Goal: Information Seeking & Learning: Find specific fact

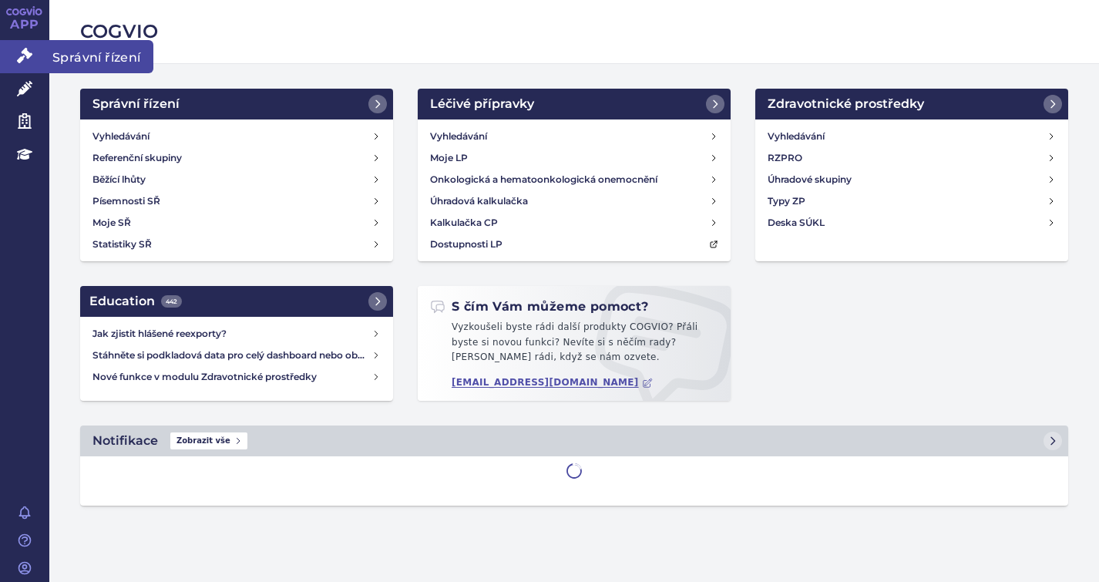
click at [28, 49] on icon at bounding box center [24, 55] width 15 height 15
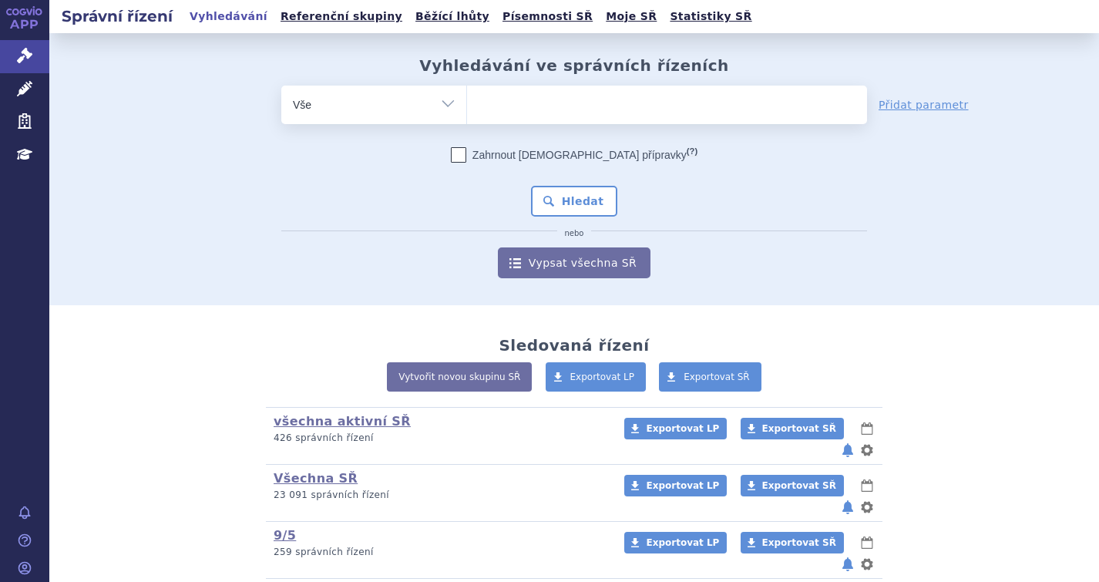
click at [529, 104] on ul at bounding box center [667, 102] width 400 height 32
click at [467, 104] on select at bounding box center [466, 104] width 1 height 39
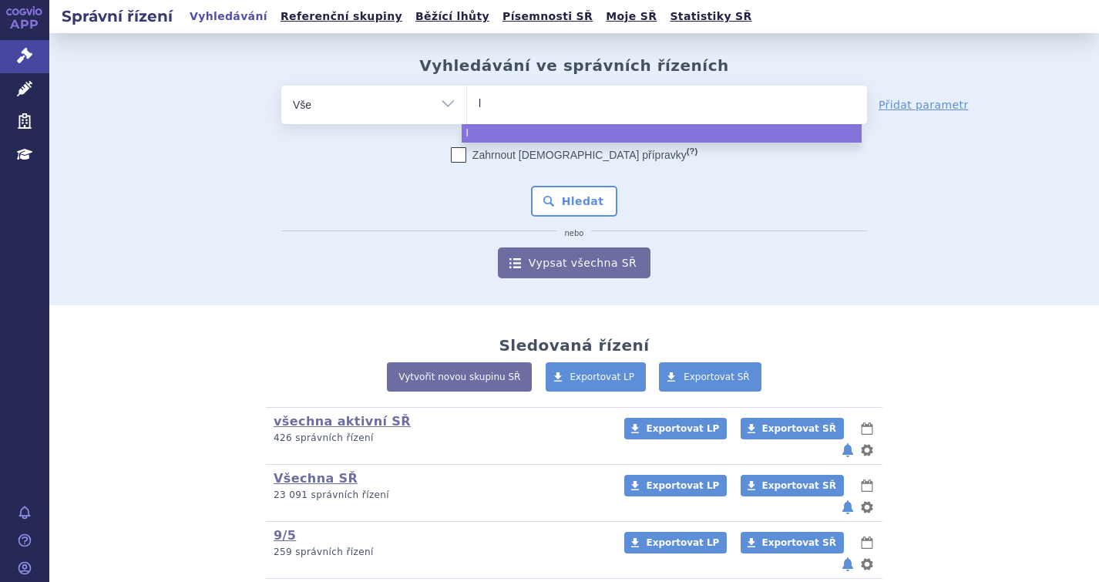
type input "li"
type input "libta"
type input "libtax"
type input "libtaxo"
type input "libtax"
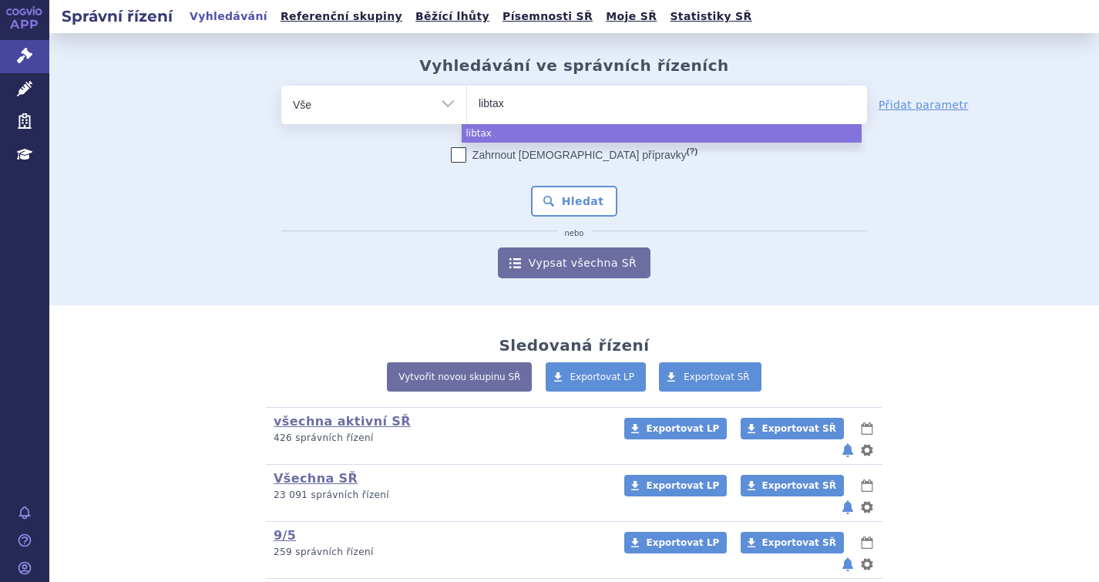
type input "libta"
type input "libtay"
type input "libtayo"
select select "libtayo"
click at [574, 202] on button "Hledat" at bounding box center [574, 201] width 87 height 31
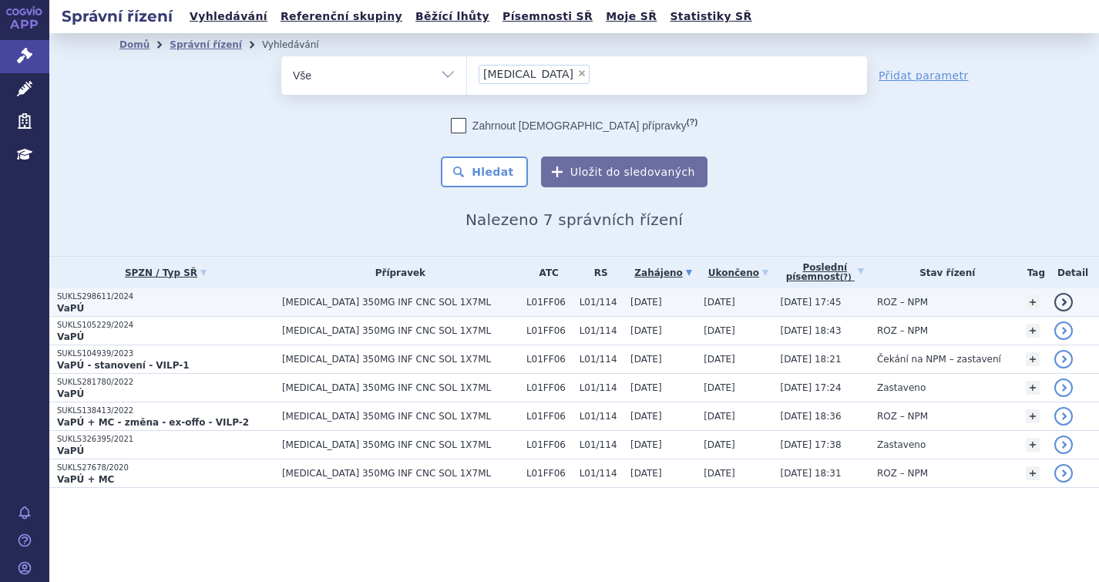
click at [86, 296] on p "SUKLS298611/2024" at bounding box center [165, 296] width 217 height 11
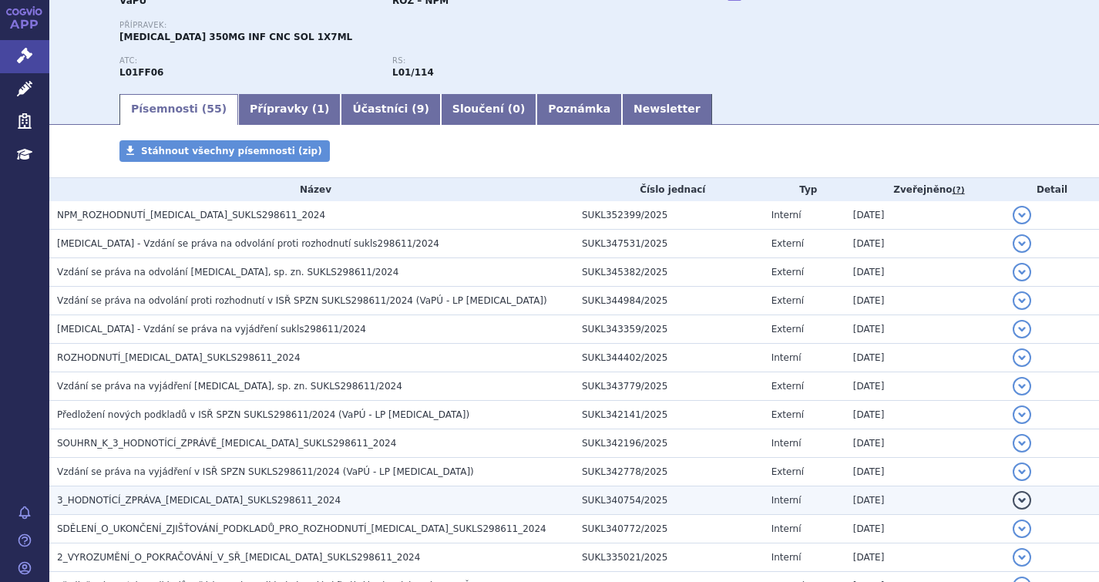
scroll to position [308, 0]
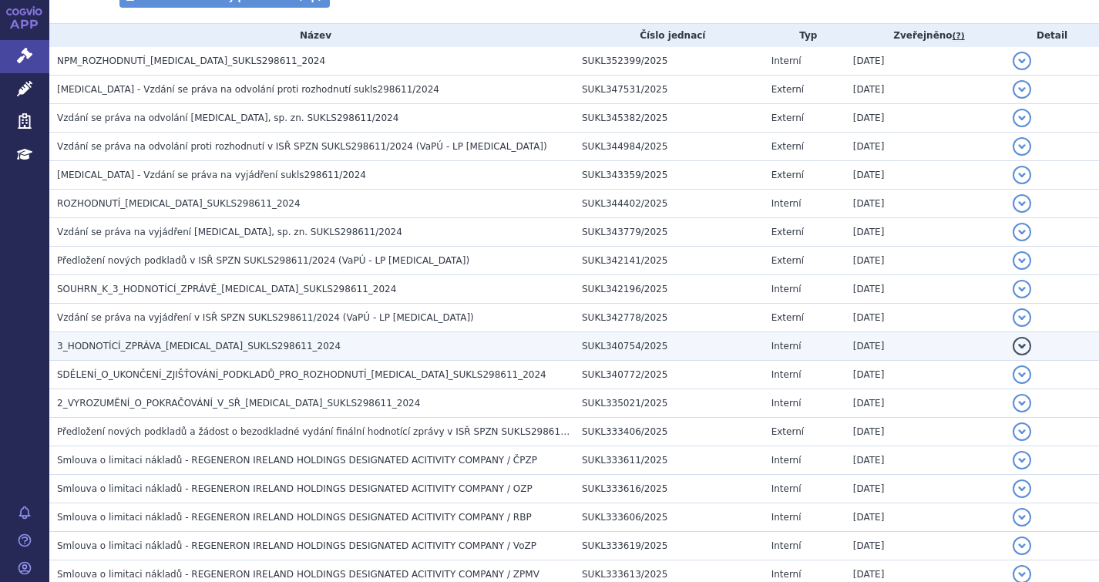
click at [162, 500] on td "Smlouva o limitaci nákladů - REGENERON IRELAND HOLDINGS DESIGNATED ACITIVITY CO…" at bounding box center [311, 489] width 525 height 29
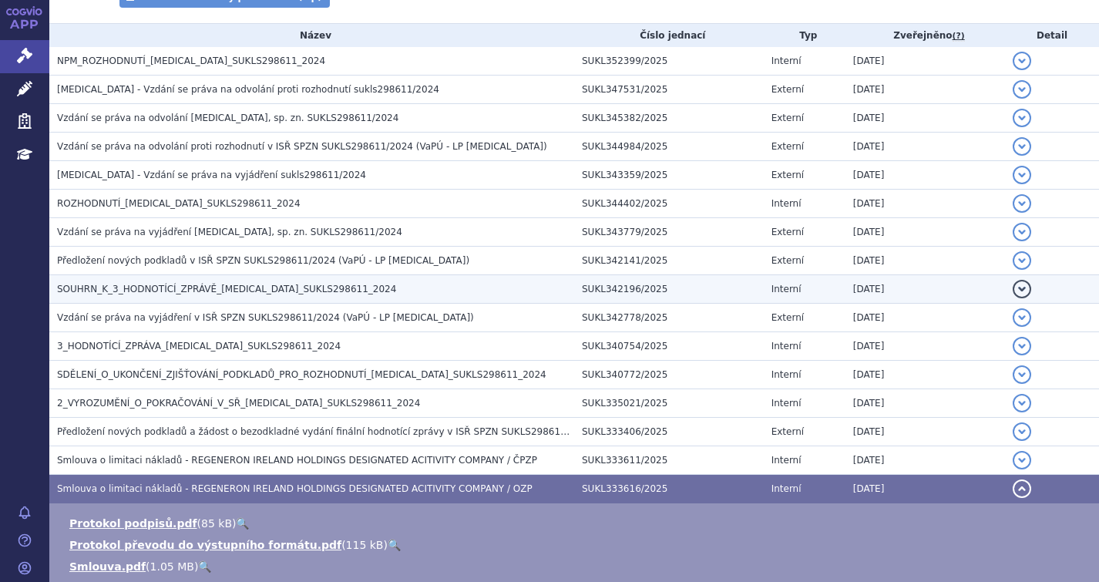
click at [160, 288] on span "SOUHRN_K_3_HODNOTÍCÍ_ZPRÁVĚ_LIBTAYO_SUKLS298611_2024" at bounding box center [226, 289] width 339 height 11
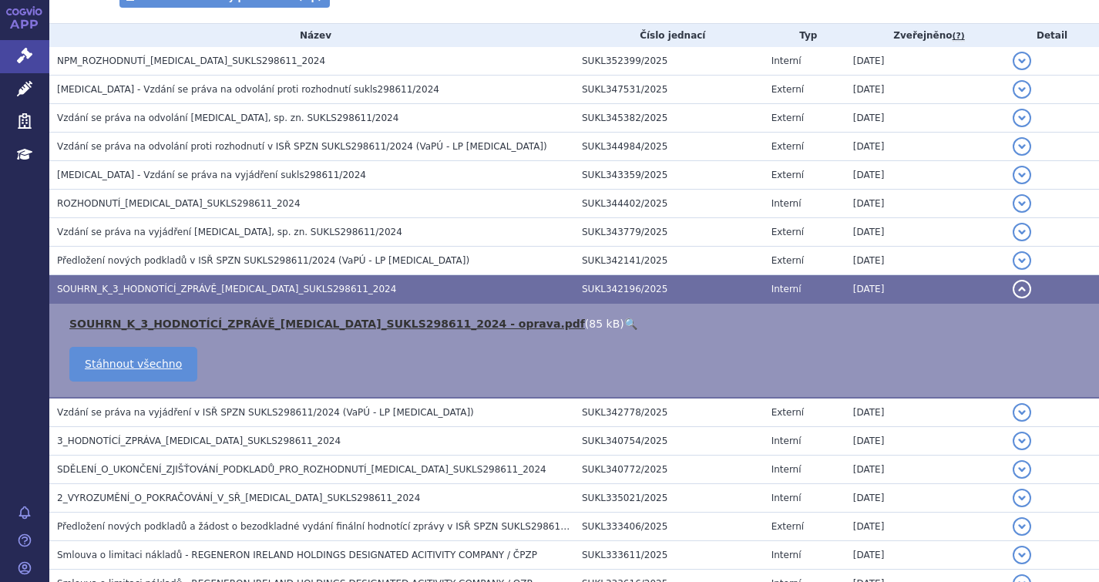
click at [189, 319] on link "SOUHRN_K_3_HODNOTÍCÍ_ZPRÁVĚ_LIBTAYO_SUKLS298611_2024 - oprava.pdf" at bounding box center [327, 324] width 516 height 12
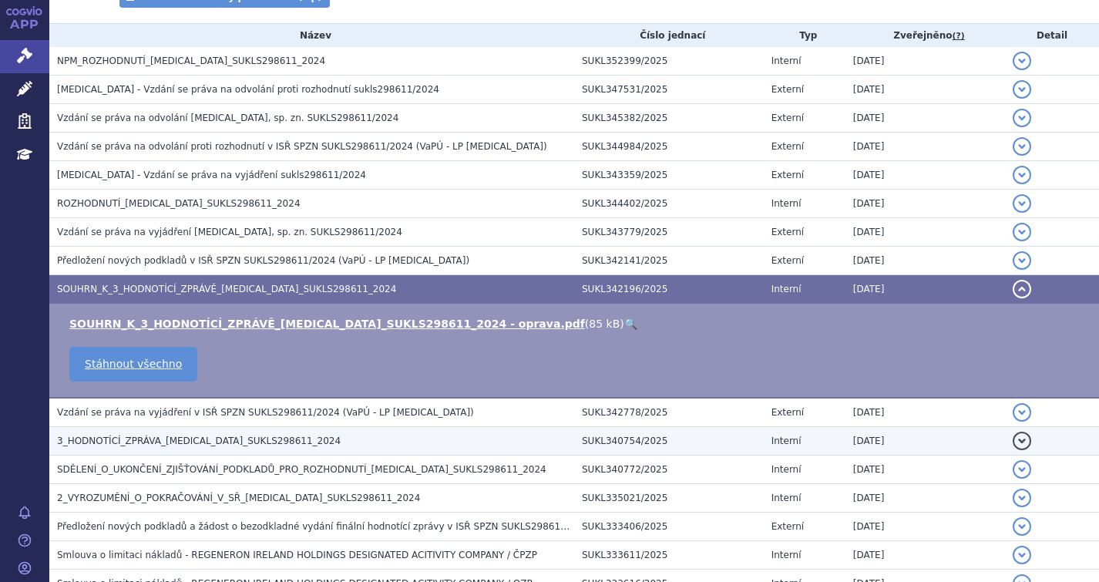
click at [137, 433] on h3 "3_HODNOTÍCÍ_ZPRÁVA_LIBTAYO_SUKLS298611_2024" at bounding box center [315, 440] width 517 height 15
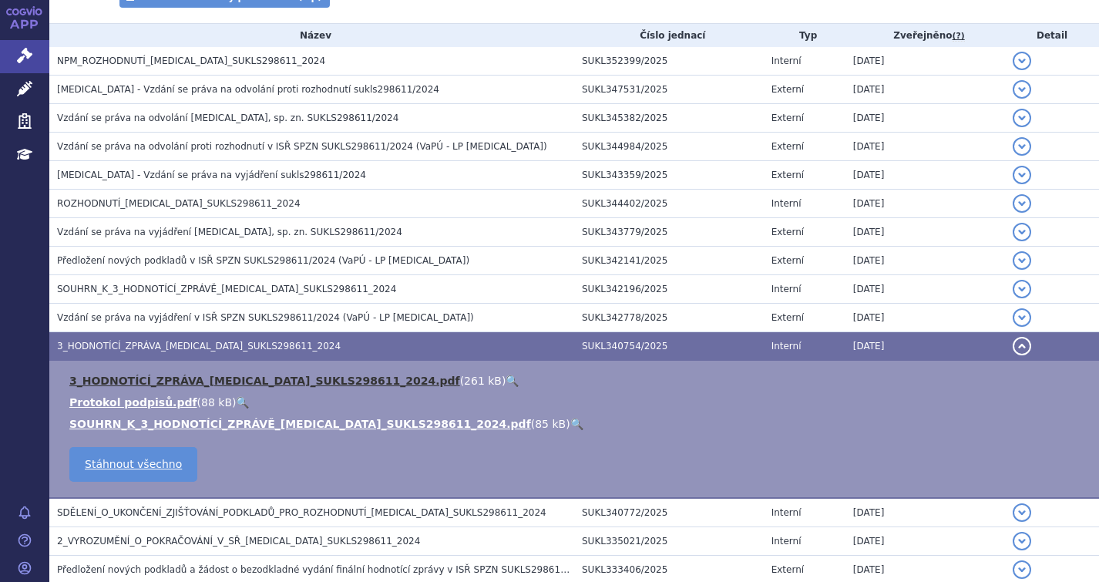
click at [180, 380] on link "3_HODNOTÍCÍ_ZPRÁVA_LIBTAYO_SUKLS298611_2024.pdf" at bounding box center [264, 381] width 391 height 12
click at [177, 384] on link "3_HODNOTÍCÍ_ZPRÁVA_LIBTAYO_SUKLS298611_2024.pdf" at bounding box center [264, 381] width 391 height 12
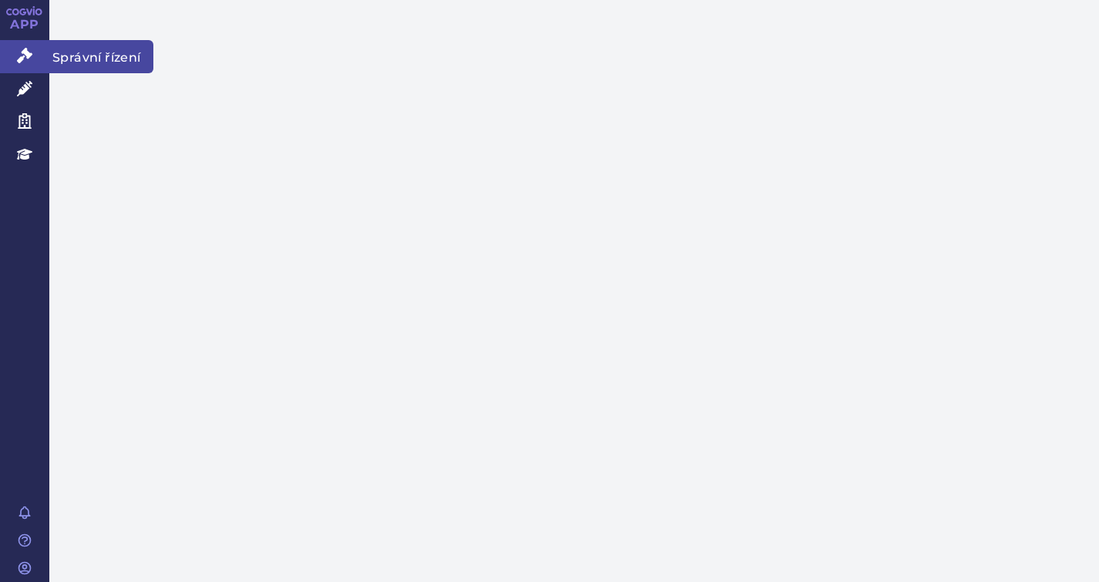
click at [22, 56] on icon at bounding box center [24, 55] width 15 height 15
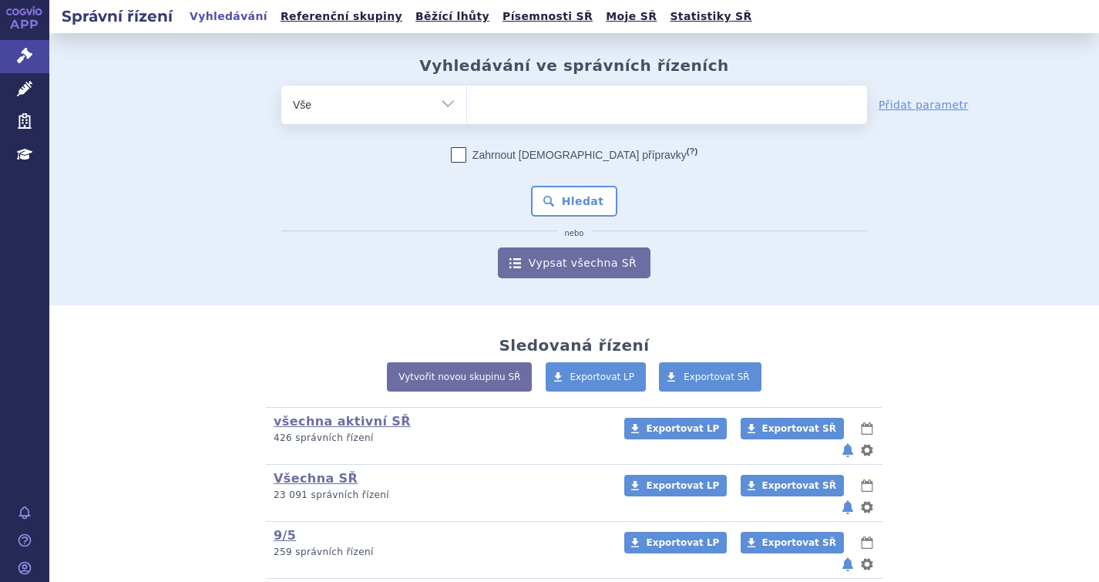
click at [479, 100] on input "search" at bounding box center [483, 102] width 8 height 19
type input "a"
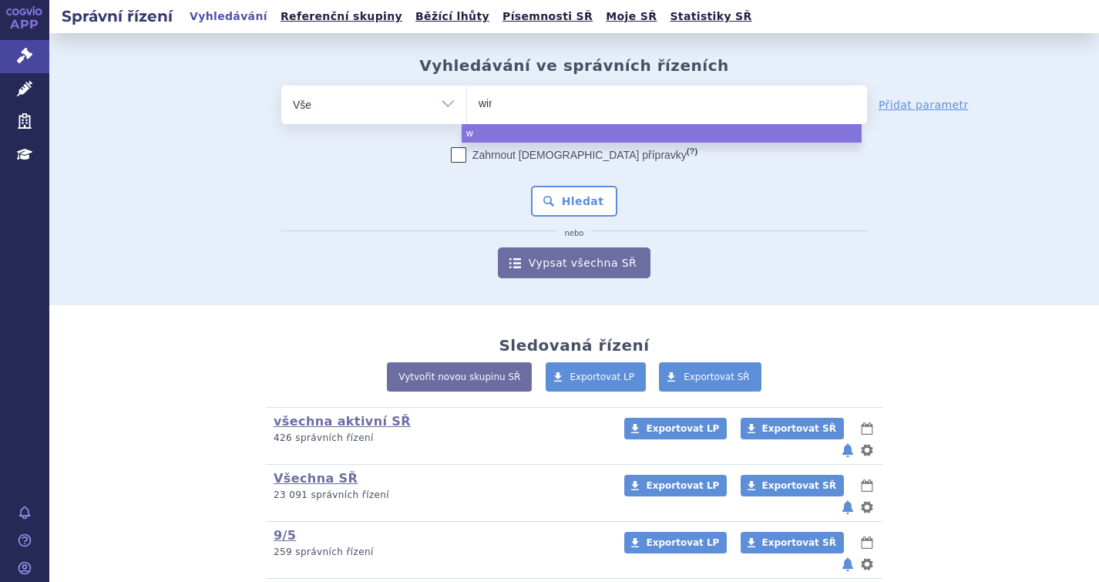
type input "winr"
type input "winre"
type input "winrevai"
type input "winrevair"
select select "winrevair"
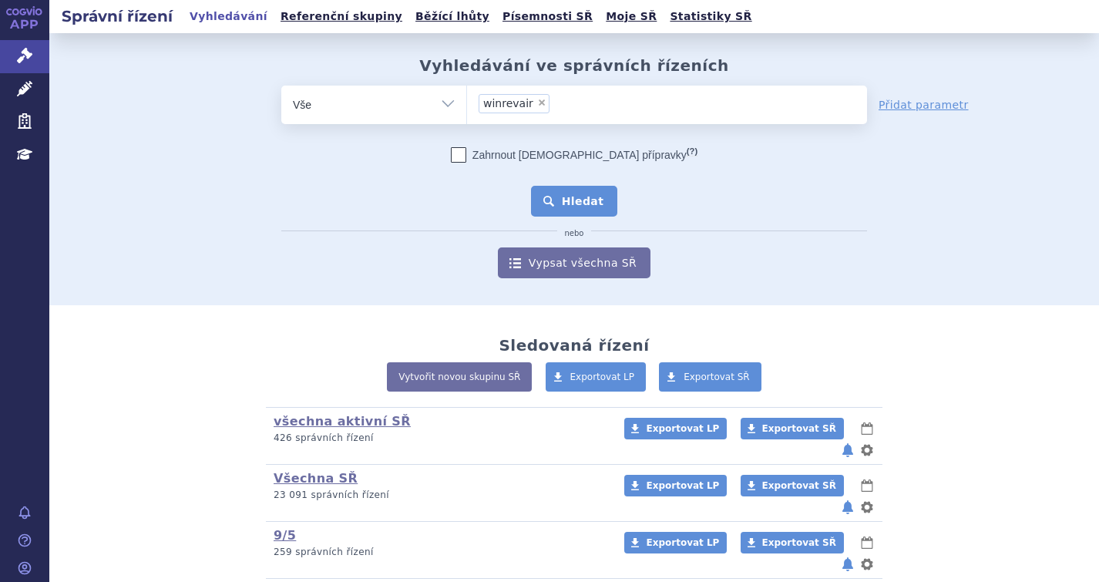
click at [599, 210] on button "Hledat" at bounding box center [574, 201] width 87 height 31
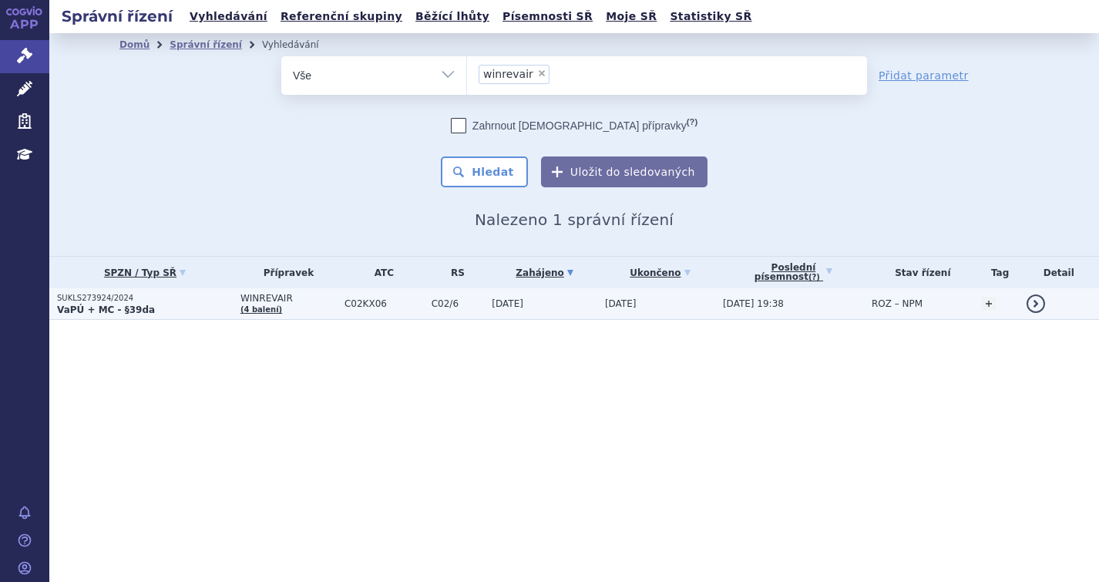
click at [93, 299] on p "SUKLS273924/2024" at bounding box center [145, 298] width 176 height 11
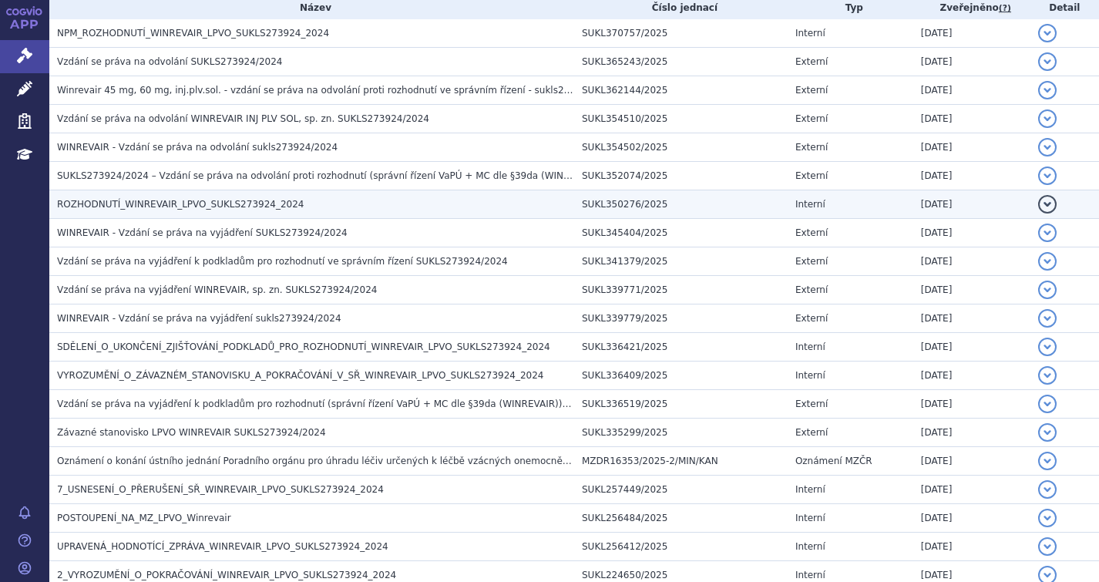
scroll to position [617, 0]
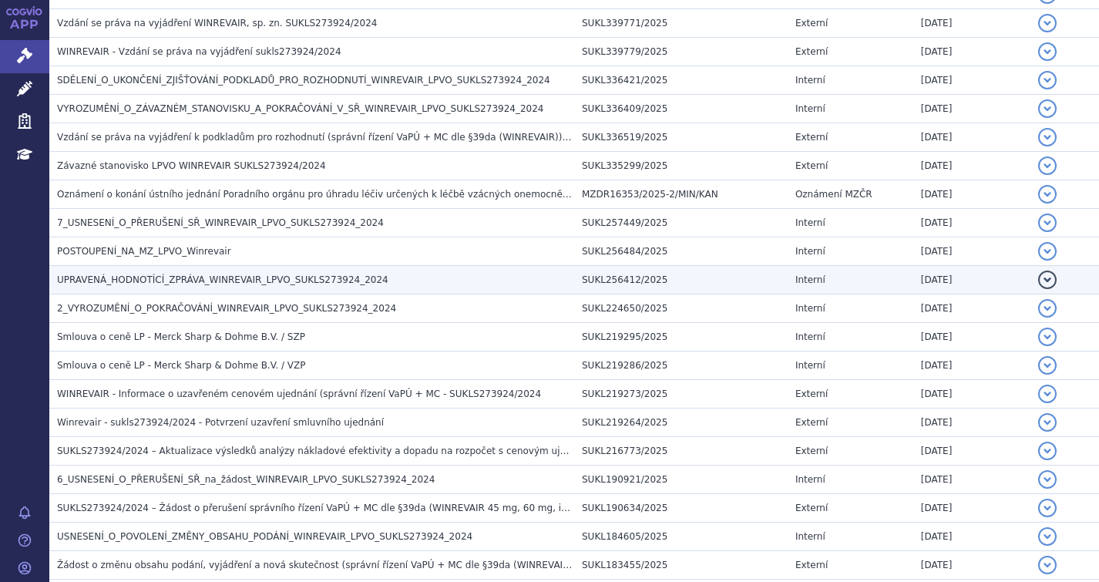
click at [81, 283] on span "UPRAVENÁ_HODNOTÍCÍ_ZPRÁVA_WINREVAIR_LPVO_SUKLS273924_2024" at bounding box center [223, 279] width 332 height 11
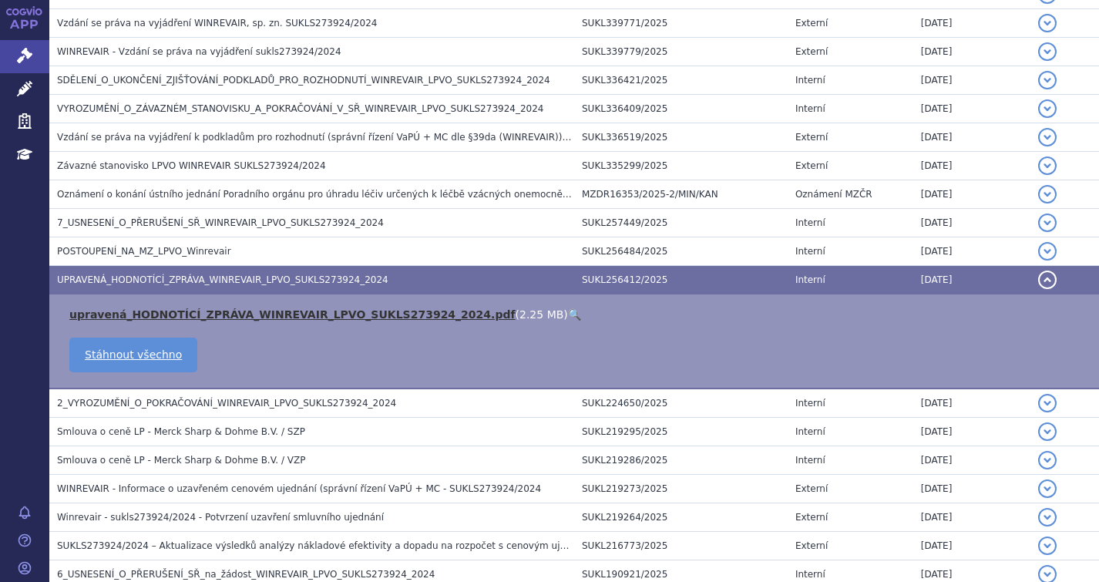
click at [239, 311] on link "upravená_HODNOTÍCÍ_ZPRÁVA_WINREVAIR_LPVO_SUKLS273924_2024.pdf" at bounding box center [292, 314] width 446 height 12
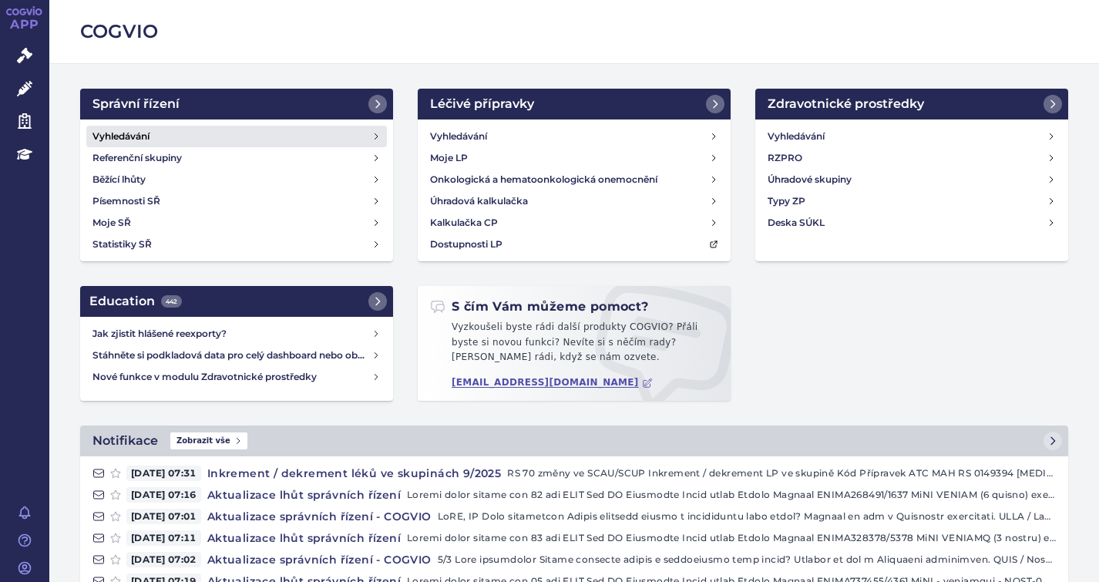
click at [129, 133] on h4 "Vyhledávání" at bounding box center [121, 136] width 57 height 15
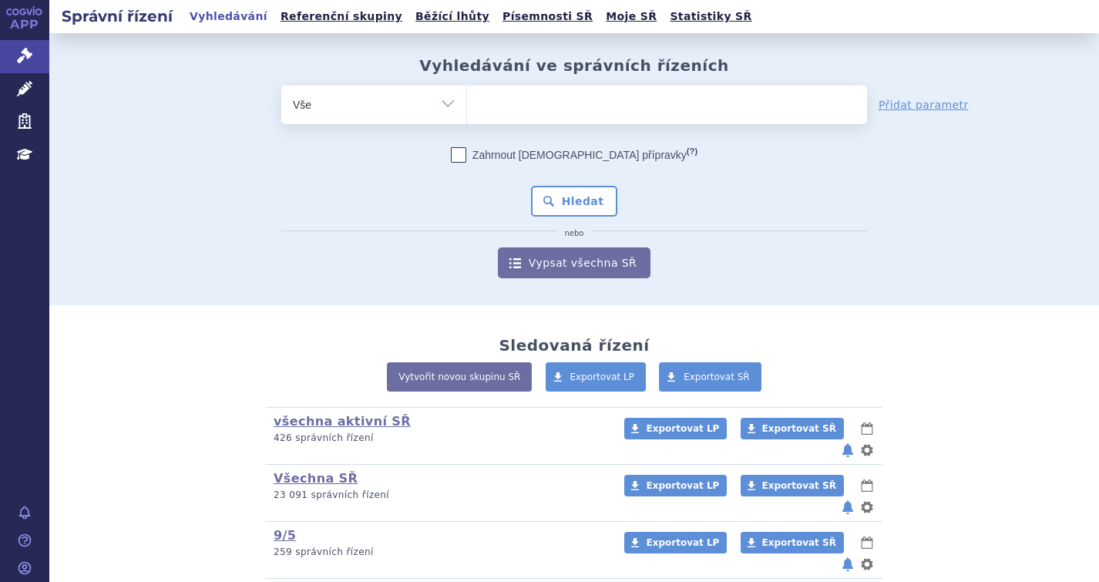
click at [559, 112] on ul at bounding box center [667, 102] width 400 height 32
click at [467, 112] on select at bounding box center [466, 104] width 1 height 39
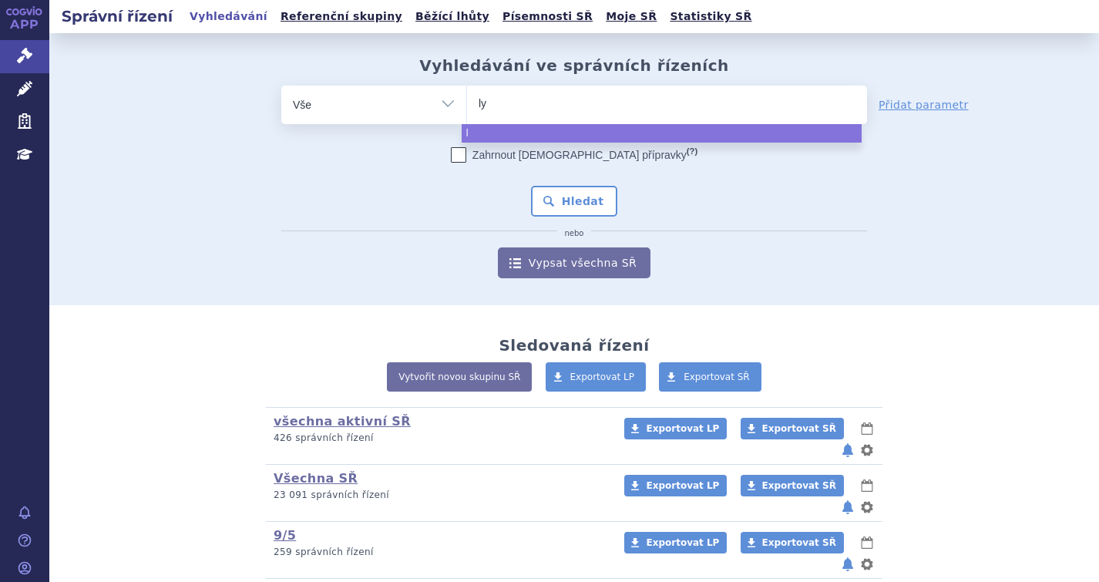
type input "lyn"
type input "lynpar"
type input "lynparza"
select select "[MEDICAL_DATA]"
click at [558, 195] on button "Hledat" at bounding box center [574, 201] width 87 height 31
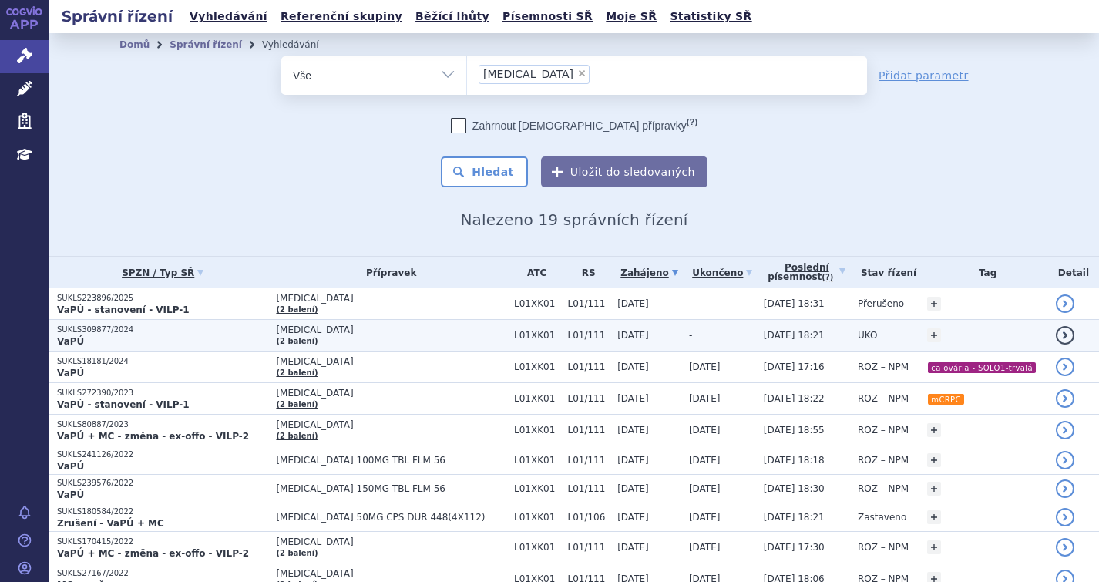
click at [106, 332] on p "SUKLS309877/2024" at bounding box center [162, 330] width 211 height 11
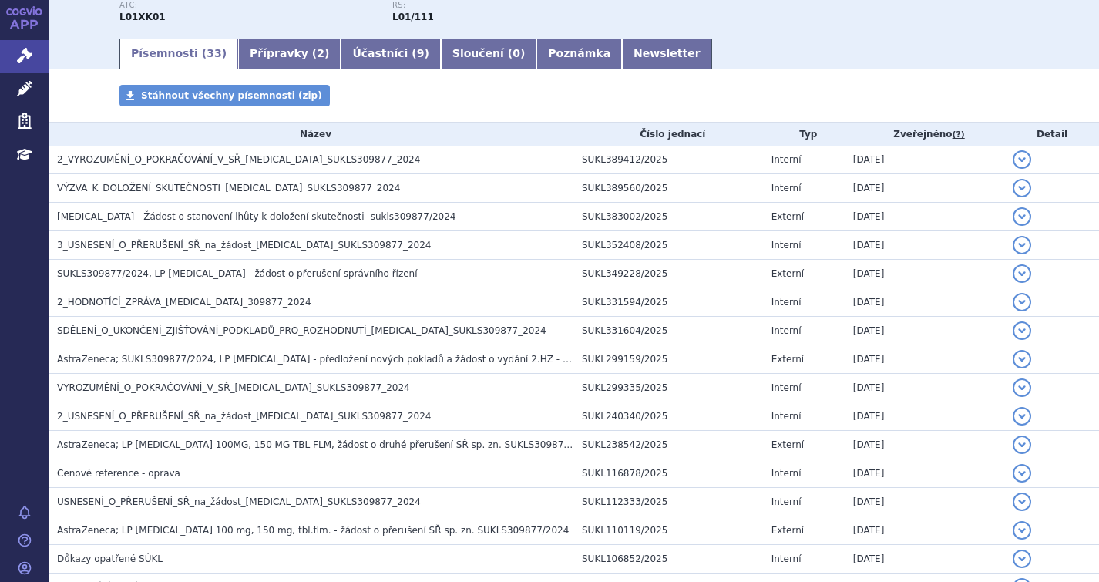
scroll to position [231, 0]
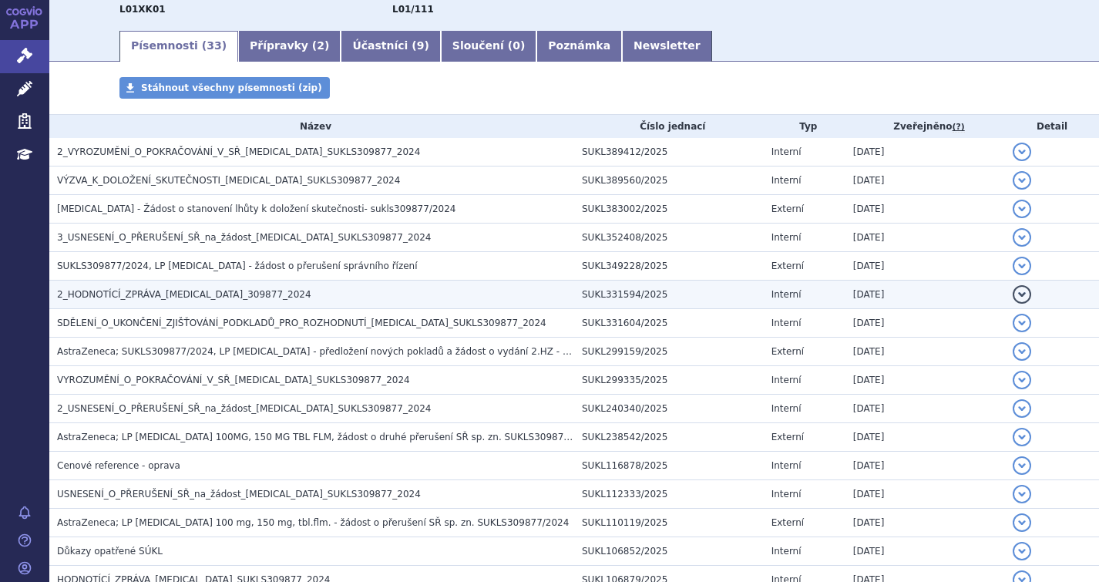
click at [124, 301] on h3 "2_HODNOTÍCÍ_ZPRÁVA_[MEDICAL_DATA]_309877_2024" at bounding box center [315, 294] width 517 height 15
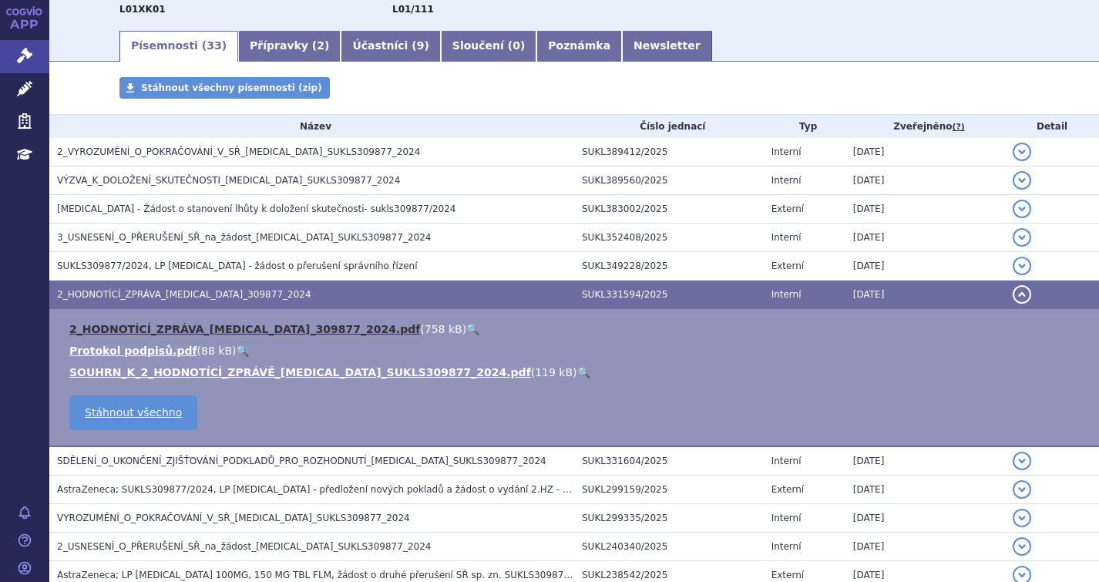
click at [144, 332] on link "2_HODNOTÍCÍ_ZPRÁVA_[MEDICAL_DATA]_309877_2024.pdf" at bounding box center [244, 329] width 351 height 12
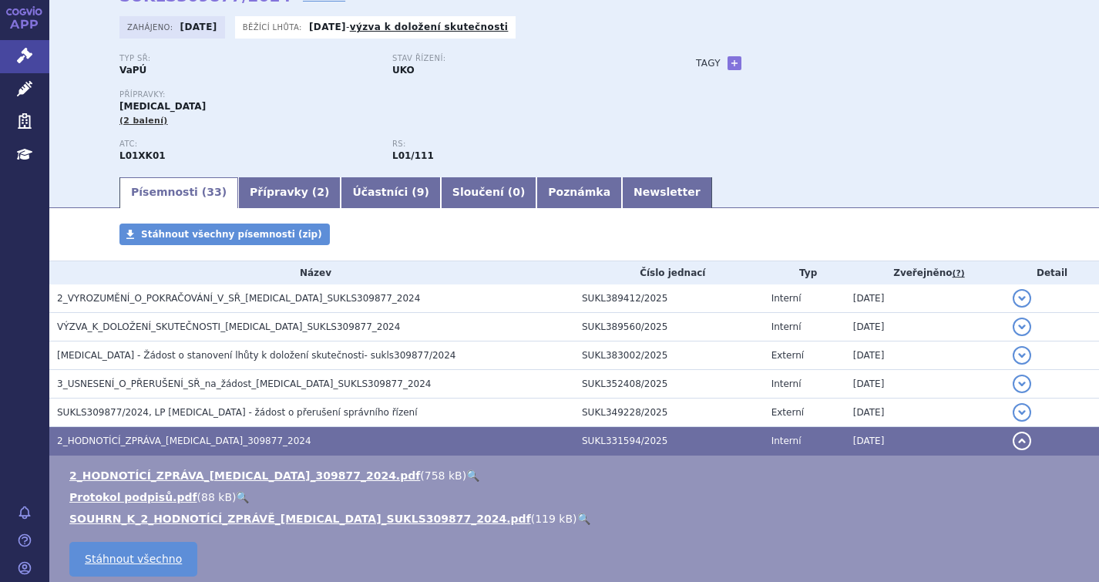
scroll to position [0, 0]
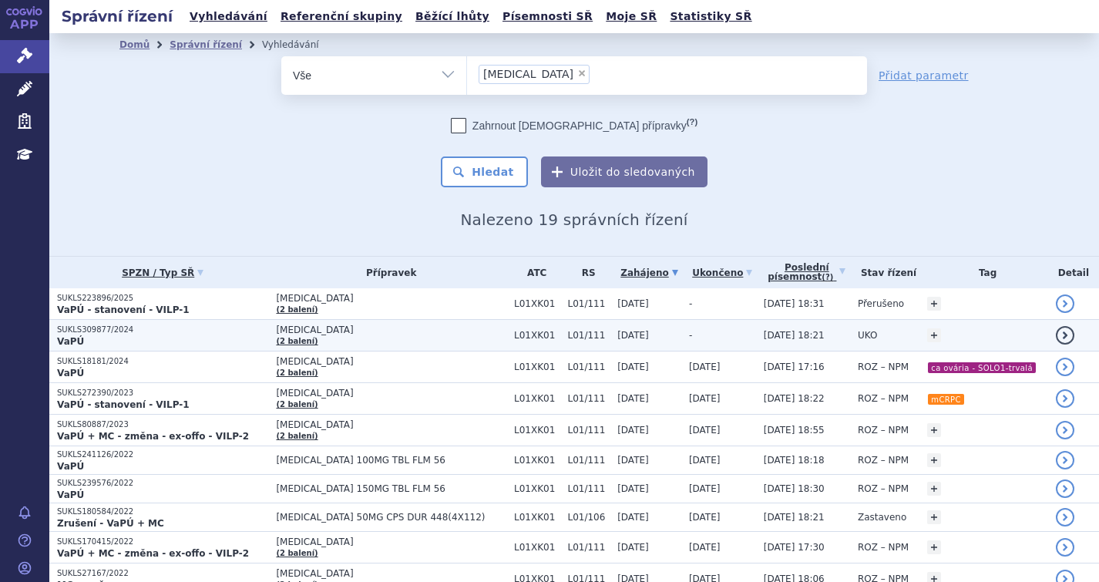
click at [96, 327] on p "SUKLS309877/2024" at bounding box center [162, 330] width 211 height 11
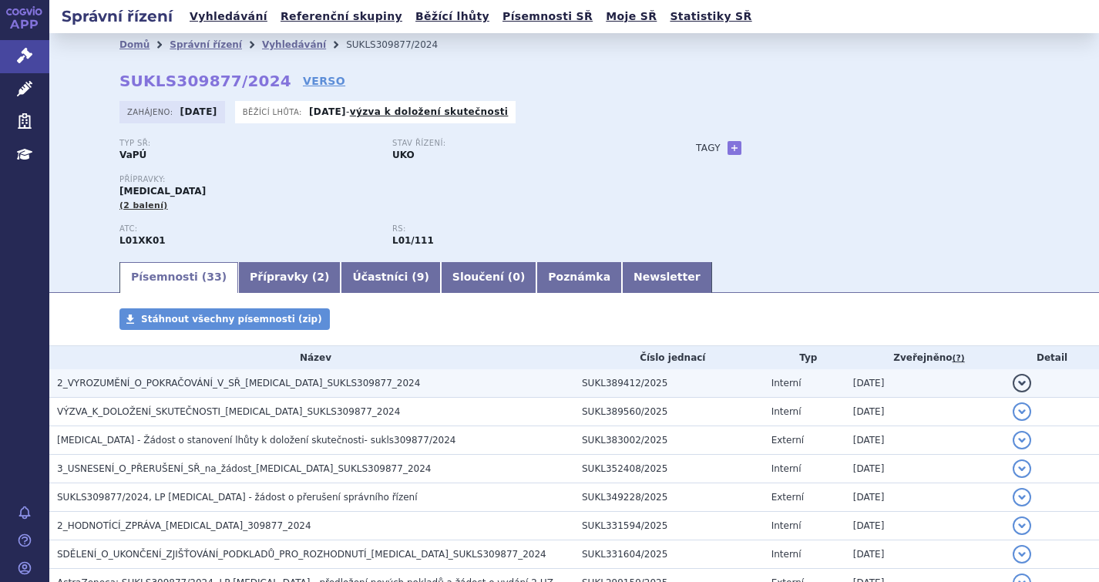
scroll to position [77, 0]
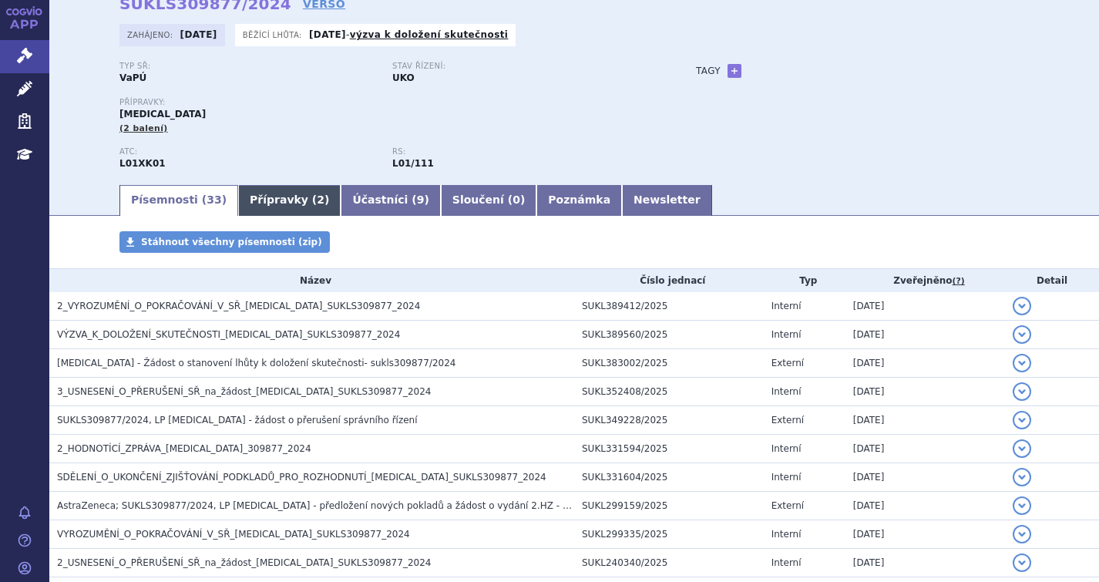
click at [256, 190] on link "Přípravky ( 2 )" at bounding box center [289, 200] width 103 height 31
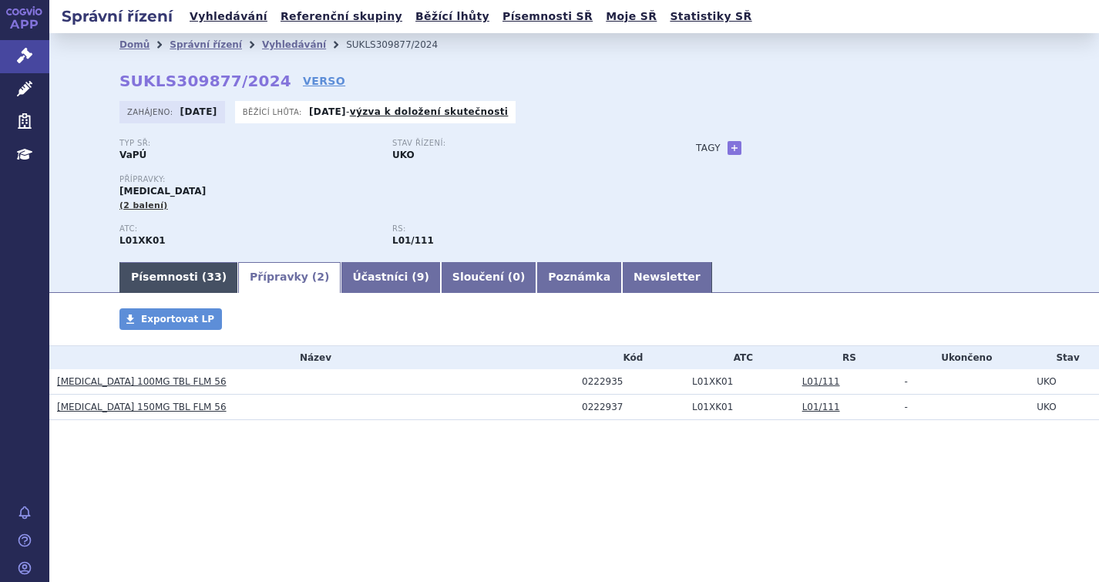
click at [207, 282] on span "33" at bounding box center [214, 277] width 15 height 12
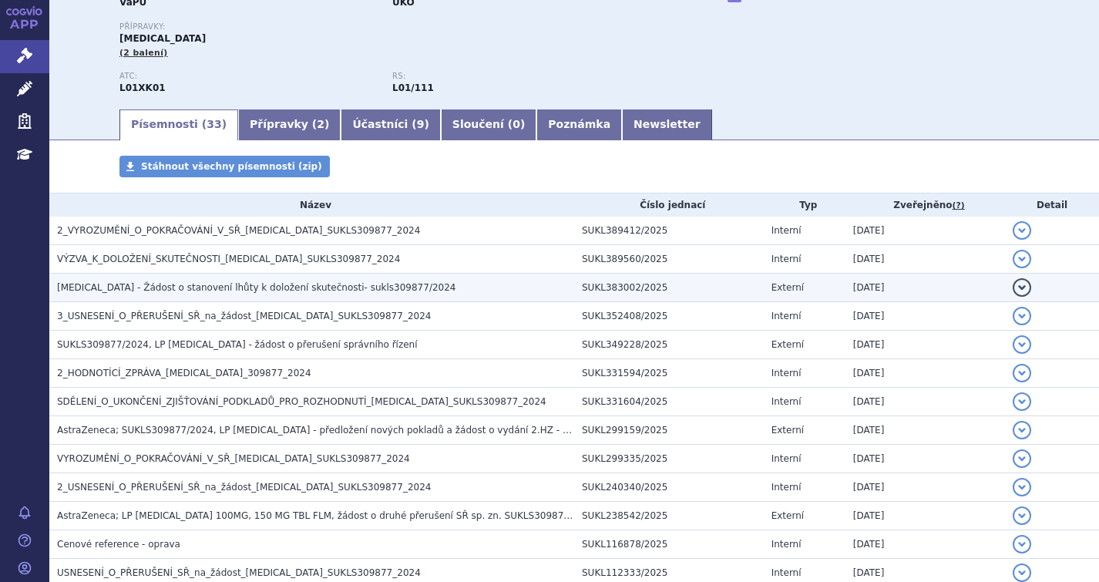
scroll to position [154, 0]
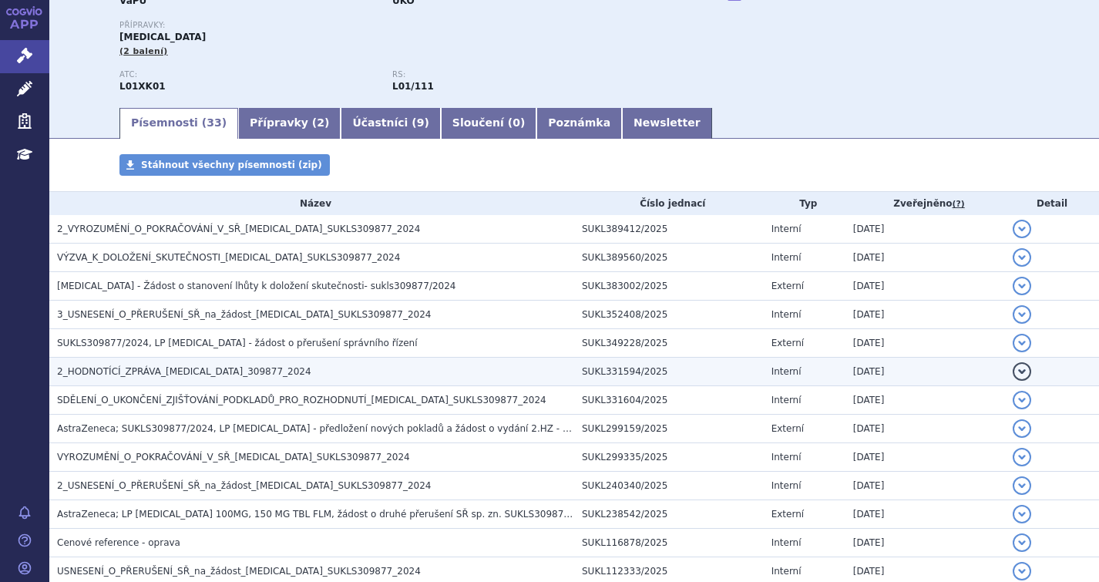
click at [187, 369] on span "2_HODNOTÍCÍ_ZPRÁVA_[MEDICAL_DATA]_309877_2024" at bounding box center [184, 371] width 254 height 11
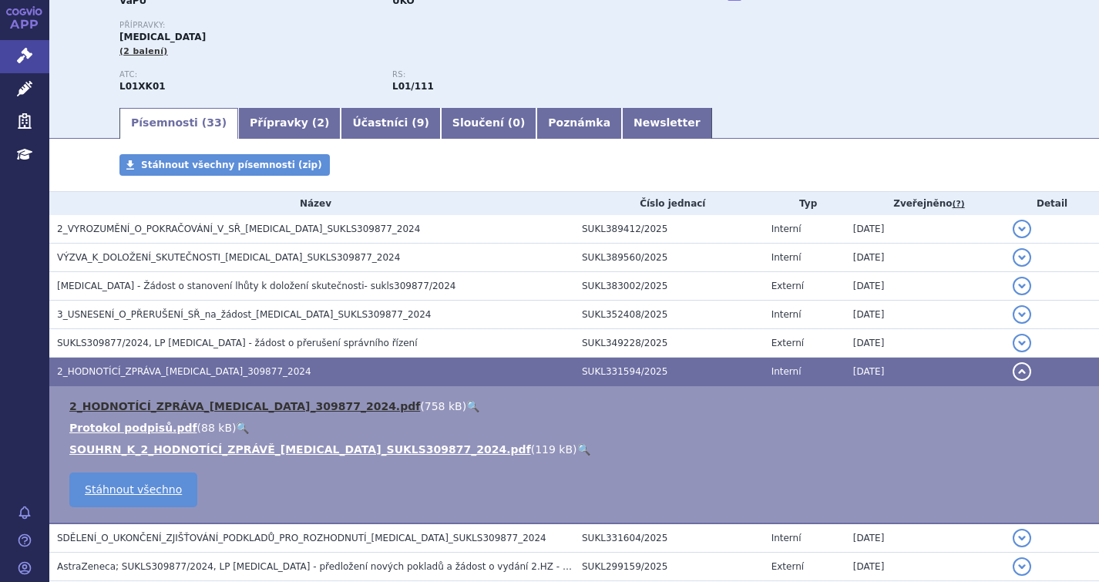
click at [187, 402] on link "2_HODNOTÍCÍ_ZPRÁVA_[MEDICAL_DATA]_309877_2024.pdf" at bounding box center [244, 406] width 351 height 12
